Goal: Information Seeking & Learning: Find specific fact

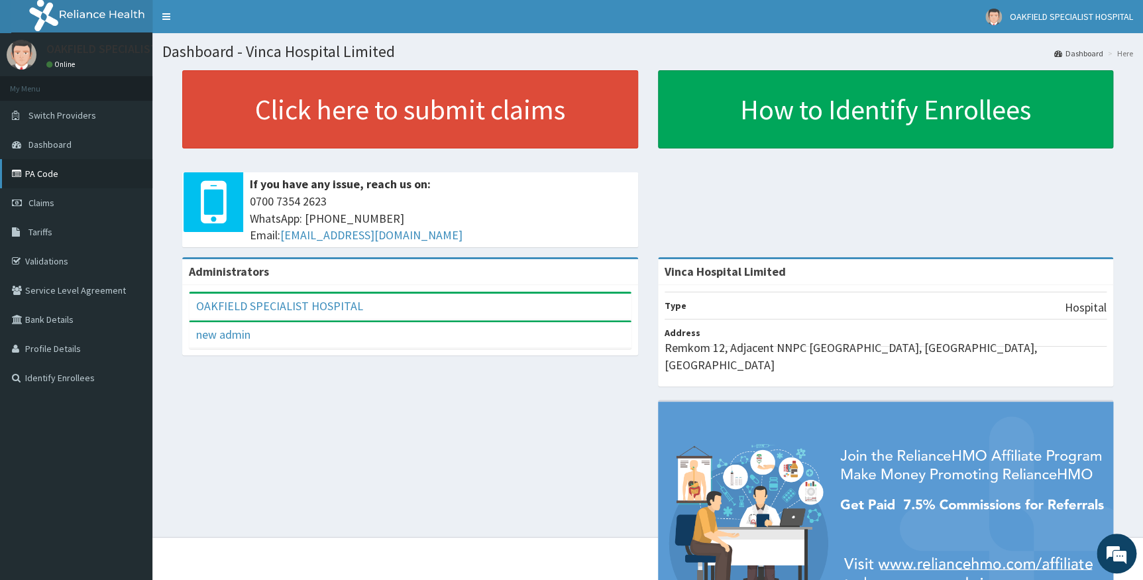
click at [30, 172] on link "PA Code" at bounding box center [76, 173] width 152 height 29
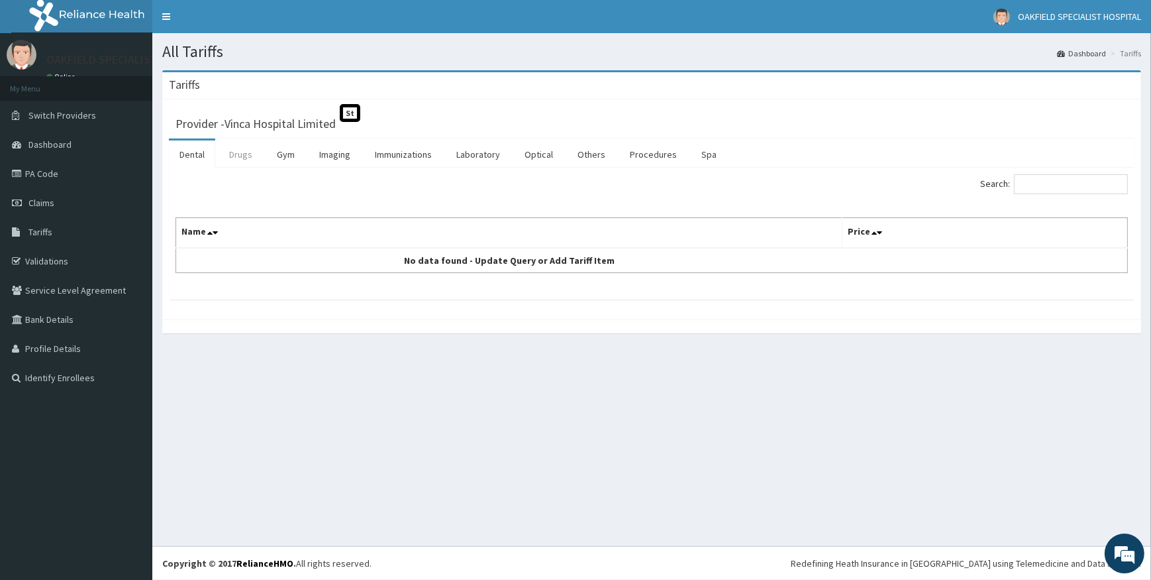
click at [258, 157] on link "Drugs" at bounding box center [241, 154] width 44 height 28
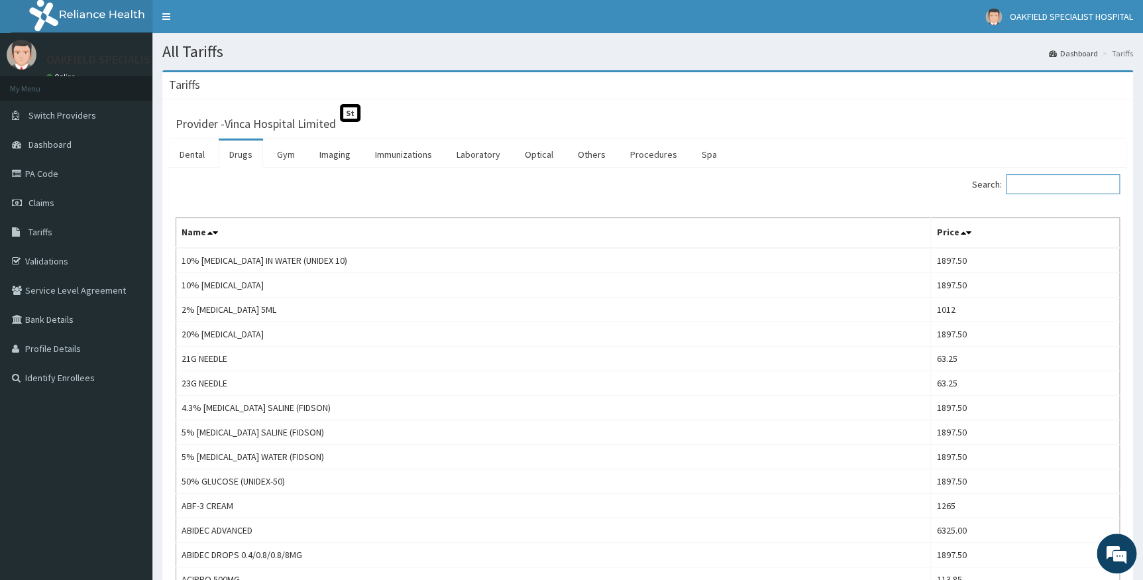
click at [1039, 191] on input "Search:" at bounding box center [1063, 184] width 114 height 20
paste input "neurovite"
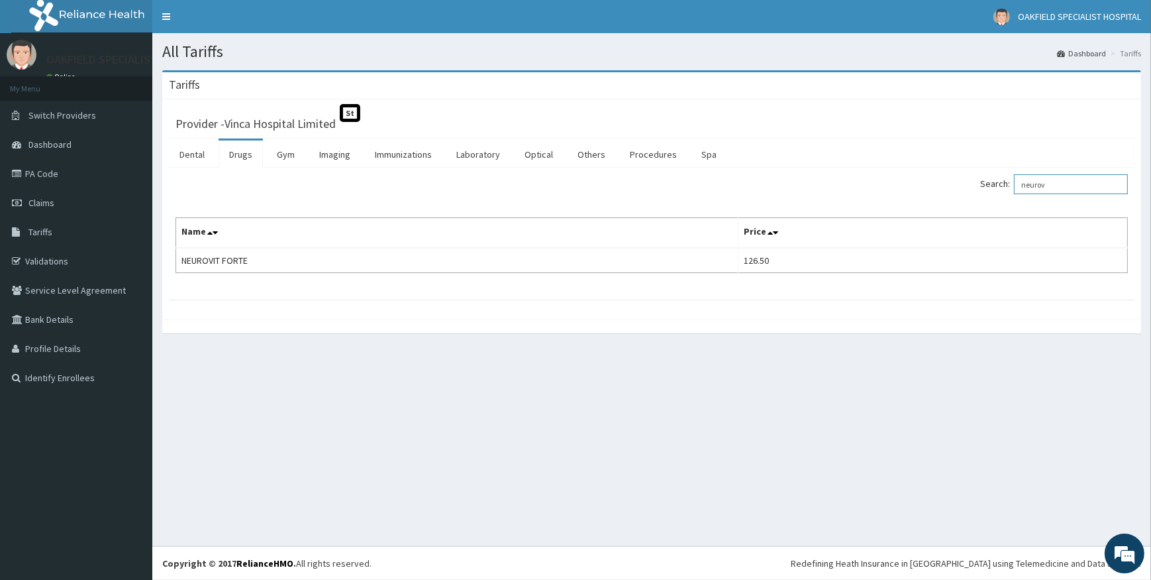
click at [1029, 185] on input "neurov" at bounding box center [1071, 184] width 114 height 20
drag, startPoint x: 1030, startPoint y: 185, endPoint x: 1056, endPoint y: 186, distance: 25.9
click at [1056, 186] on input "neurov" at bounding box center [1071, 184] width 114 height 20
type input "neurov"
click at [64, 177] on link "PA Code" at bounding box center [76, 173] width 152 height 29
